Goal: Find specific page/section

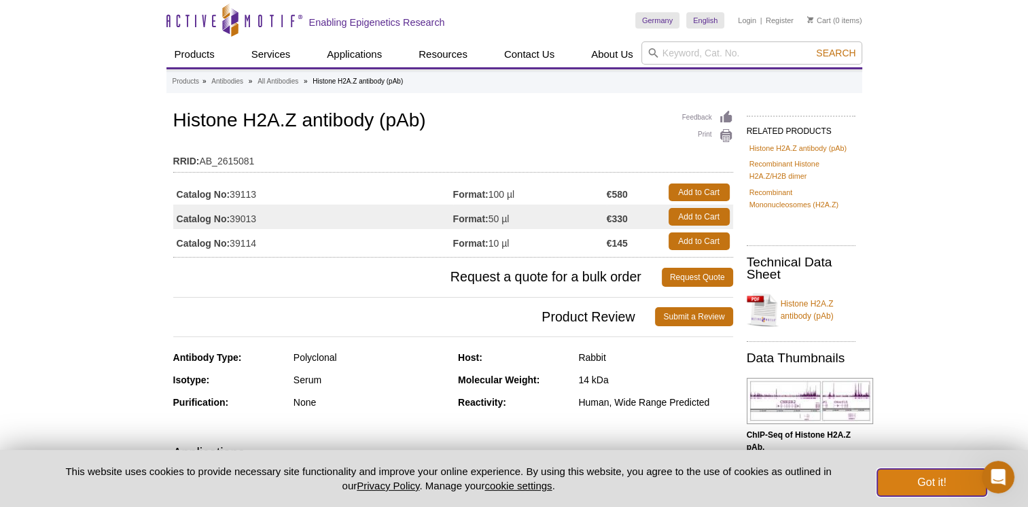
click at [930, 482] on button "Got it!" at bounding box center [931, 482] width 109 height 27
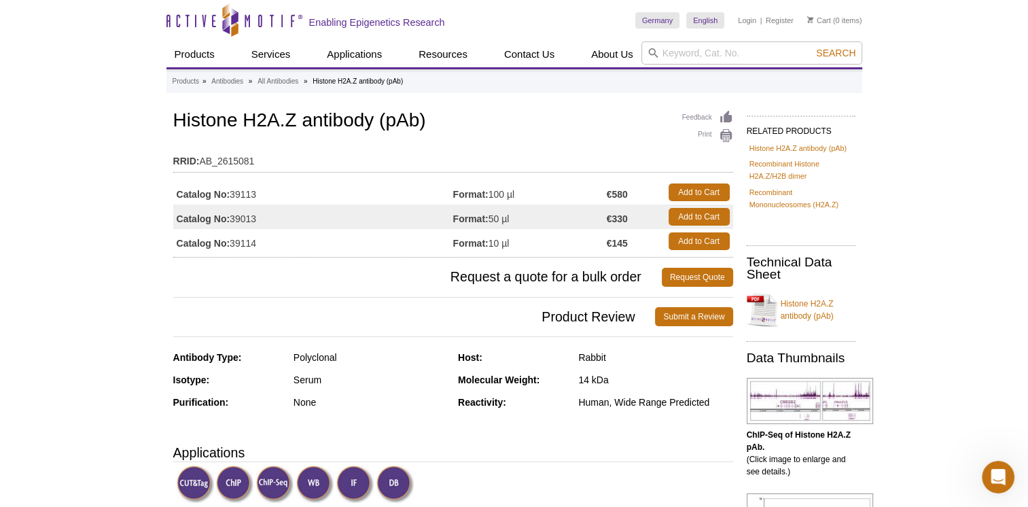
click at [535, 403] on div "Reactivity:" at bounding box center [513, 402] width 110 height 12
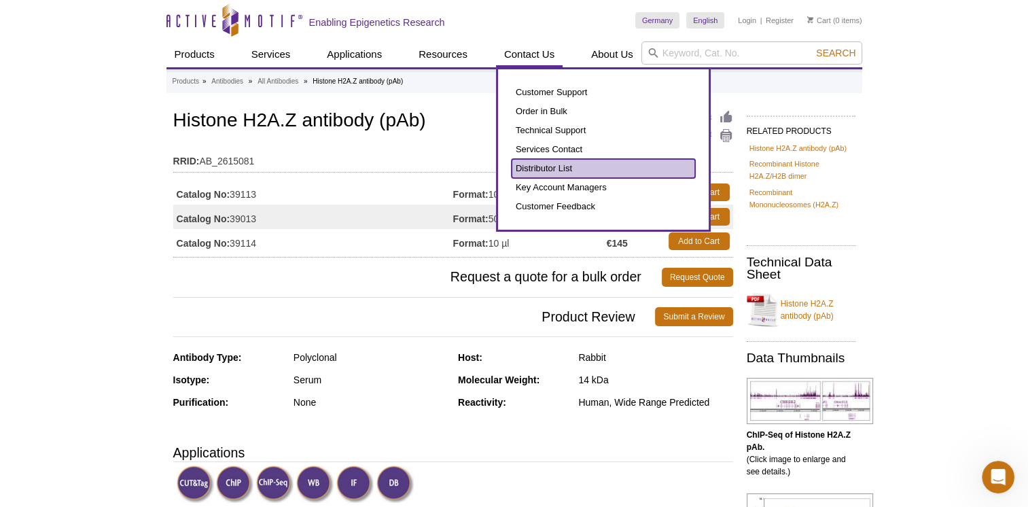
click at [541, 164] on link "Distributor List" at bounding box center [603, 168] width 183 height 19
click at [533, 168] on link "Distributor List" at bounding box center [603, 168] width 183 height 19
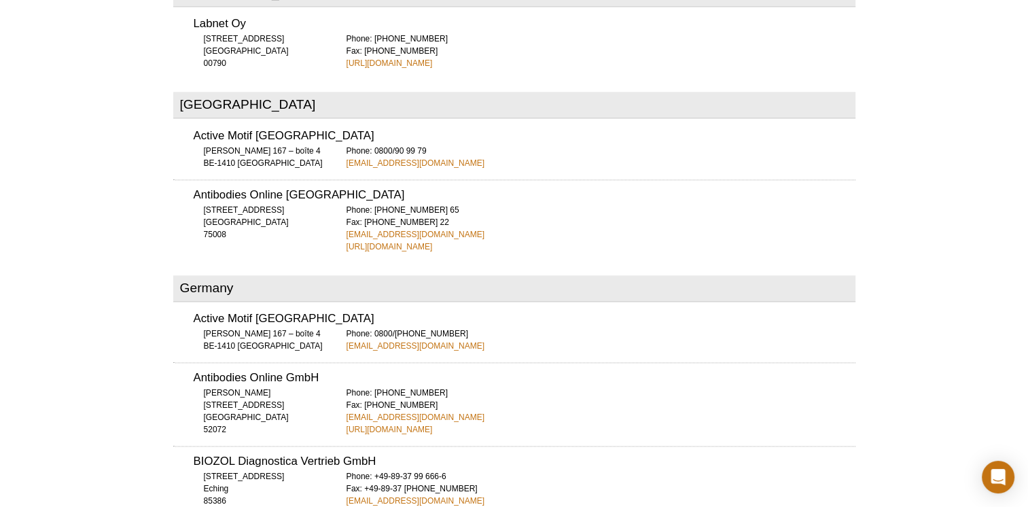
scroll to position [1821, 0]
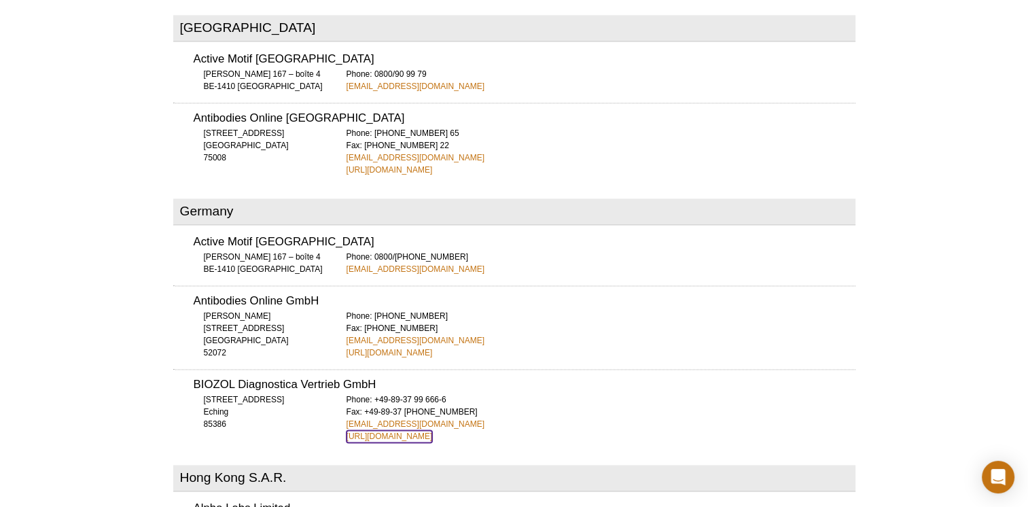
click at [385, 430] on link "[URL][DOMAIN_NAME]" at bounding box center [390, 436] width 86 height 12
